Goal: Navigation & Orientation: Find specific page/section

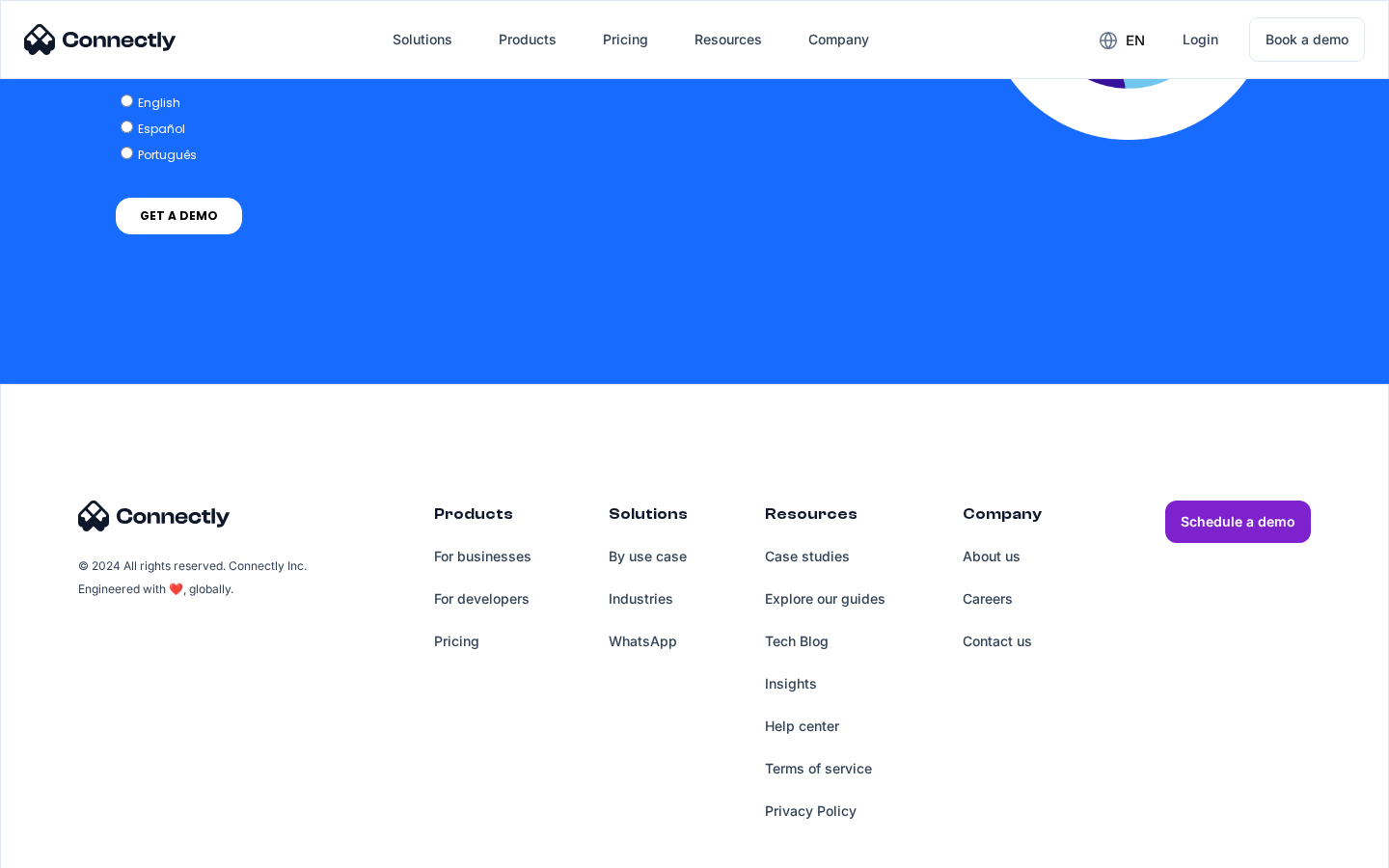
scroll to position [3942, 0]
